Goal: Task Accomplishment & Management: Manage account settings

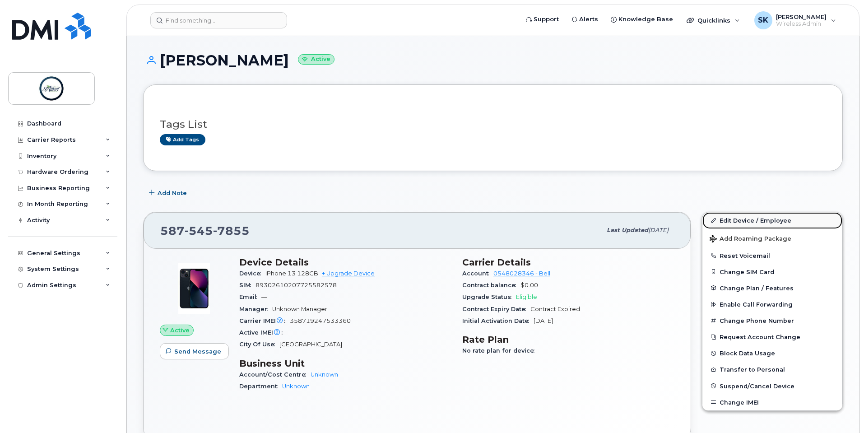
drag, startPoint x: 753, startPoint y: 217, endPoint x: 762, endPoint y: 220, distance: 9.6
click at [753, 217] on link "Edit Device / Employee" at bounding box center [772, 220] width 140 height 16
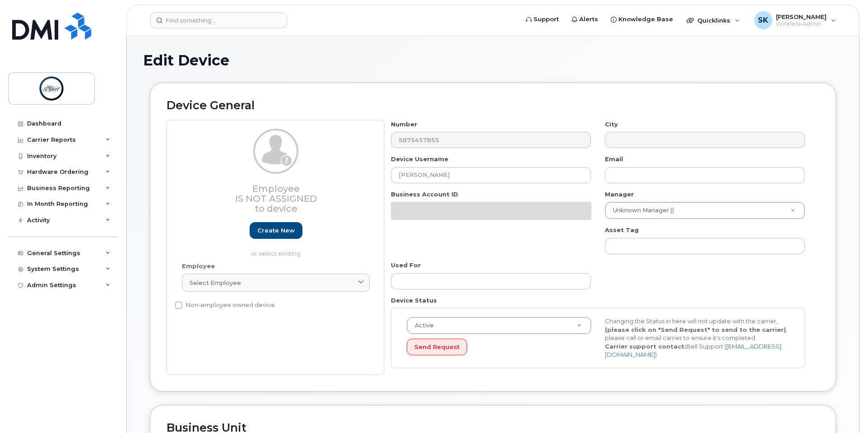
select select "10875379"
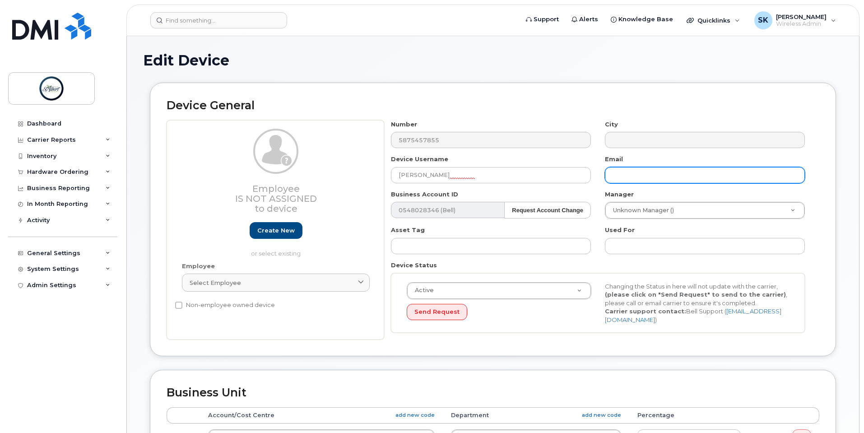
click at [644, 167] on input "text" at bounding box center [705, 175] width 200 height 16
paste input "[EMAIL_ADDRESS][DOMAIN_NAME]"
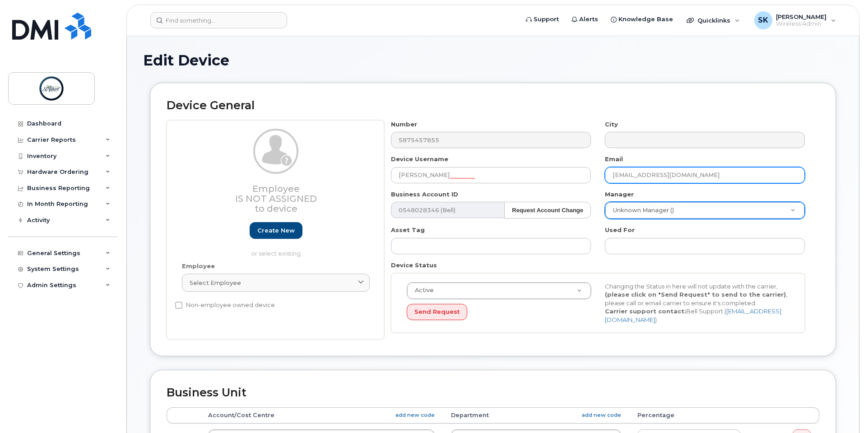
type input "[EMAIL_ADDRESS][DOMAIN_NAME]"
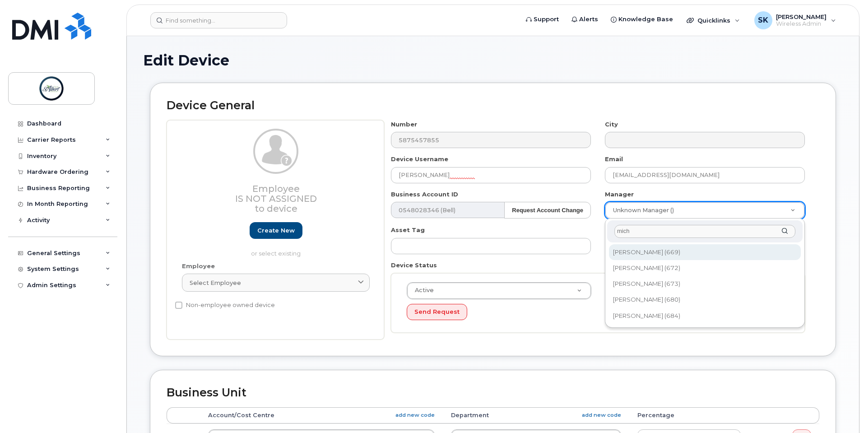
type input "mich"
type input "2008696"
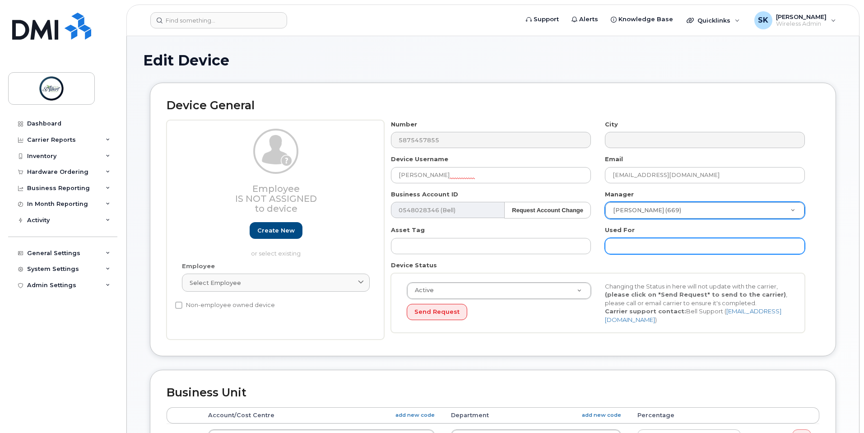
click at [612, 249] on input "text" at bounding box center [705, 246] width 200 height 16
paste input "Fire Prevention Officer"
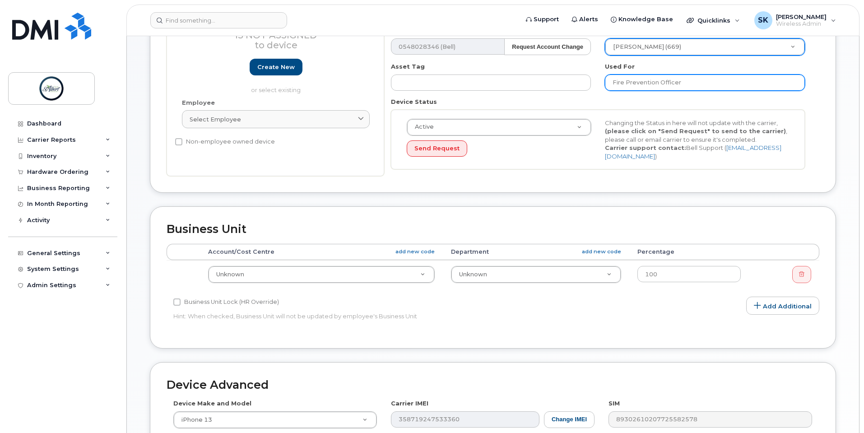
scroll to position [181, 0]
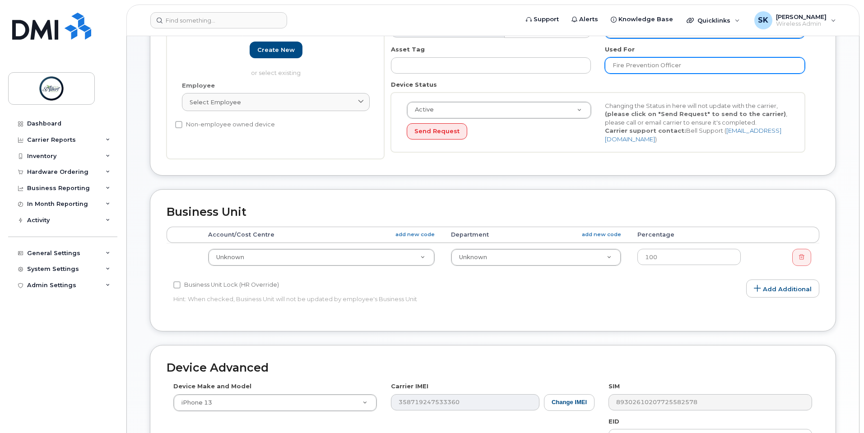
type input "Fire Prevention Officer"
click at [154, 270] on div "Business Unit Accounting Categories Rules Accounting categories percentages mus…" at bounding box center [493, 260] width 686 height 142
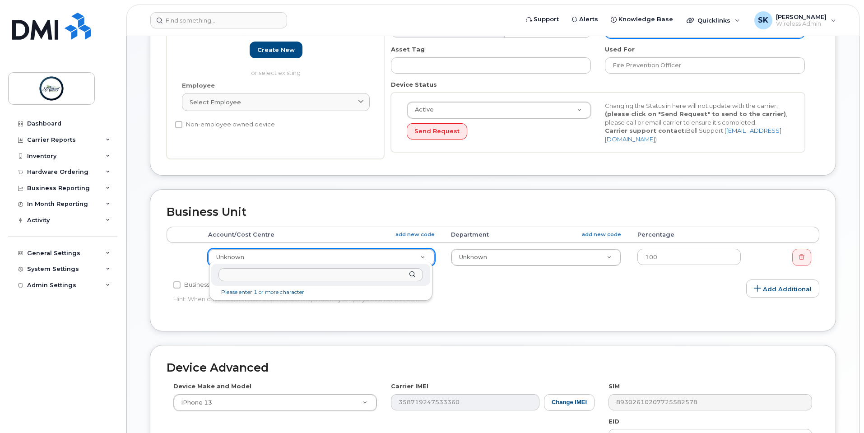
click at [234, 275] on input "text" at bounding box center [320, 274] width 204 height 13
type input "6404 3421 1262 100"
type input "13255530"
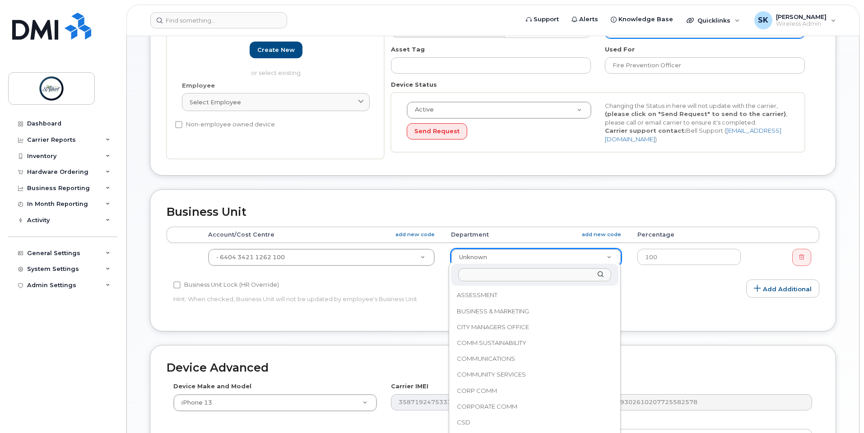
scroll to position [484, 0]
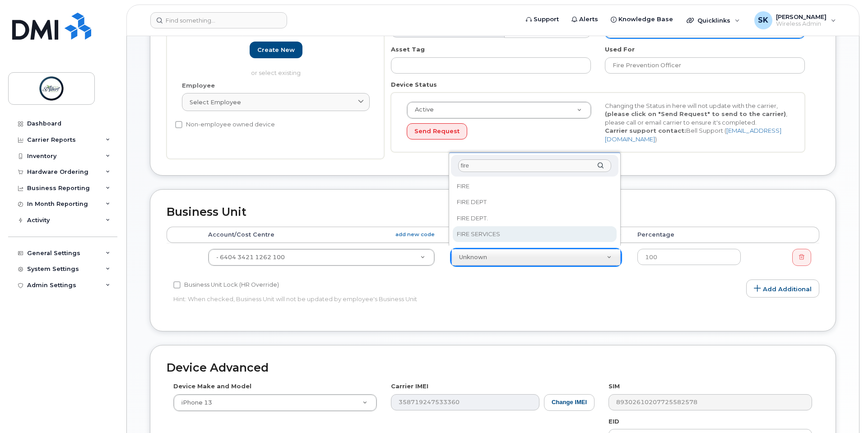
type input "fire"
select select "16681690"
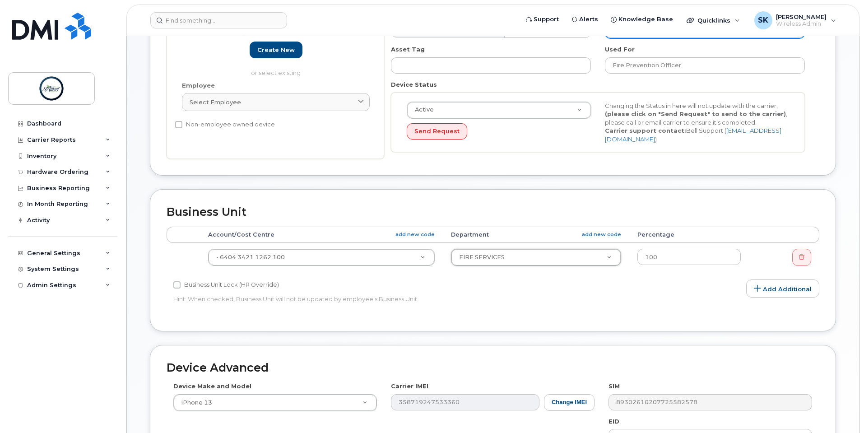
scroll to position [358, 0]
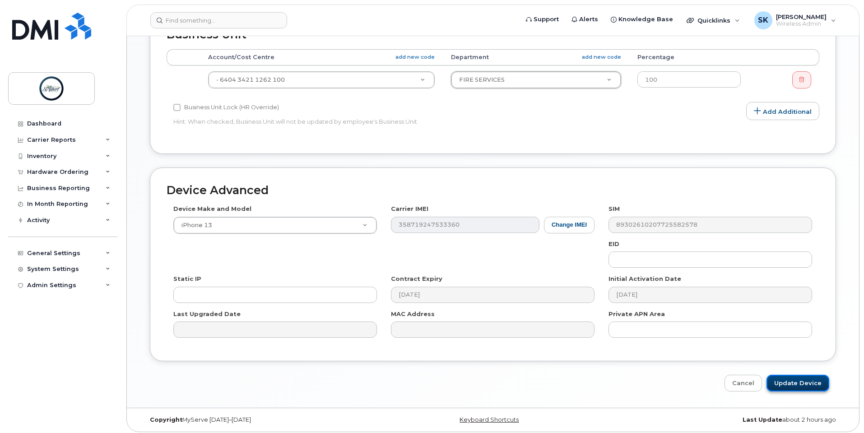
click at [790, 375] on input "Update Device" at bounding box center [797, 383] width 63 height 17
type input "Saving..."
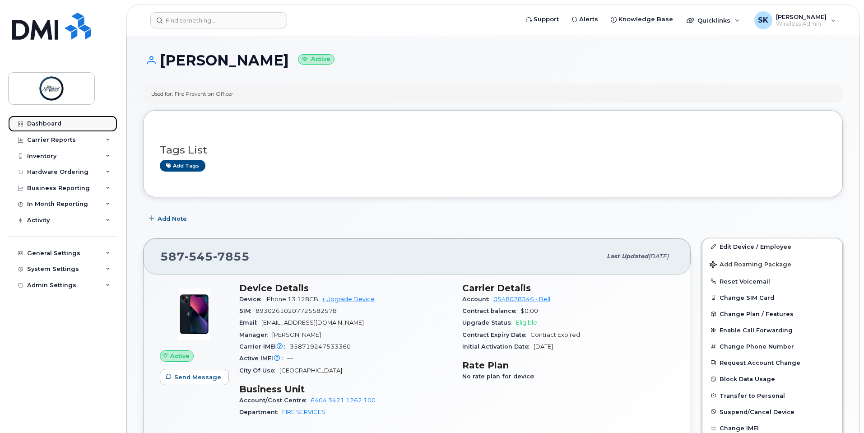
click at [36, 126] on div "Dashboard" at bounding box center [44, 123] width 34 height 7
